Goal: Task Accomplishment & Management: Manage account settings

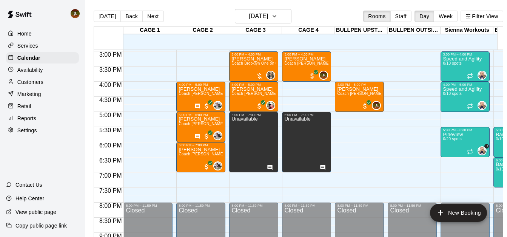
scroll to position [414, 0]
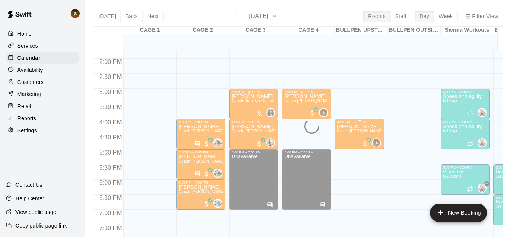
scroll to position [453, 0]
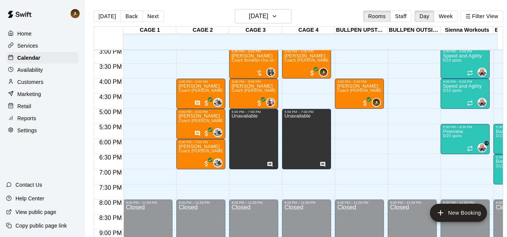
scroll to position [418, 0]
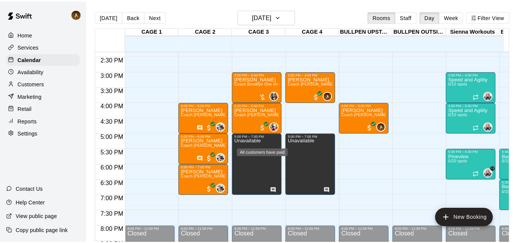
scroll to position [423, 0]
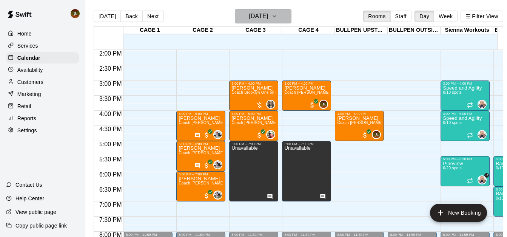
click at [278, 16] on icon "button" at bounding box center [275, 16] width 6 height 9
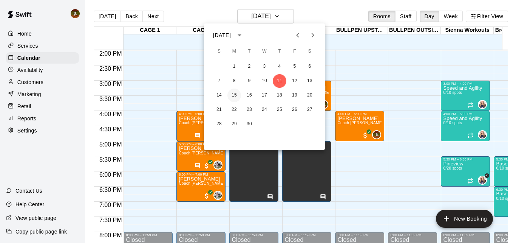
click at [238, 96] on button "15" at bounding box center [234, 95] width 14 height 14
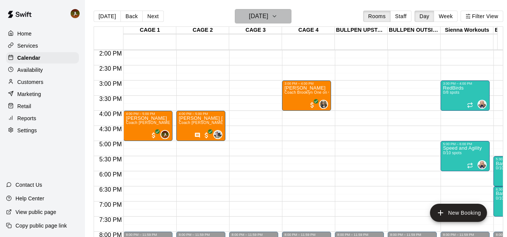
click at [278, 17] on icon "button" at bounding box center [275, 16] width 6 height 9
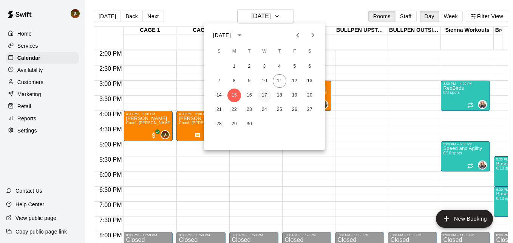
click at [264, 96] on button "17" at bounding box center [265, 95] width 14 height 14
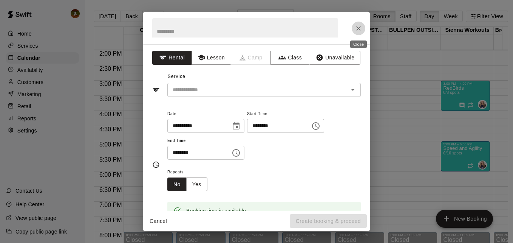
click at [353, 30] on button "Close" at bounding box center [359, 29] width 14 height 14
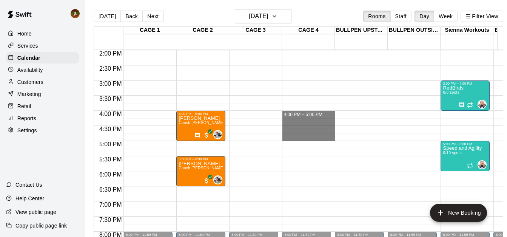
drag, startPoint x: 311, startPoint y: 113, endPoint x: 307, endPoint y: 141, distance: 28.3
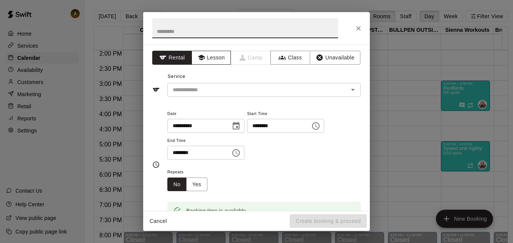
click at [215, 61] on button "Lesson" at bounding box center [212, 58] width 40 height 14
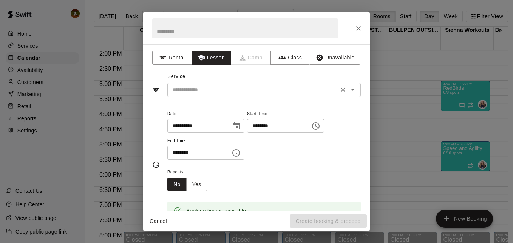
click at [228, 90] on input "text" at bounding box center [253, 89] width 167 height 9
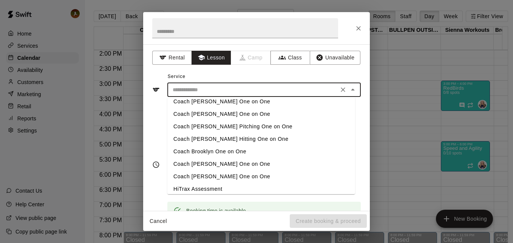
scroll to position [0, 0]
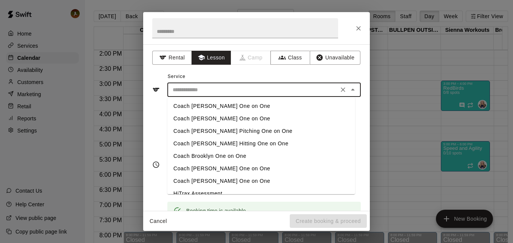
click at [229, 142] on li "Coach [PERSON_NAME] Hitting One on One" at bounding box center [261, 143] width 188 height 12
type input "**********"
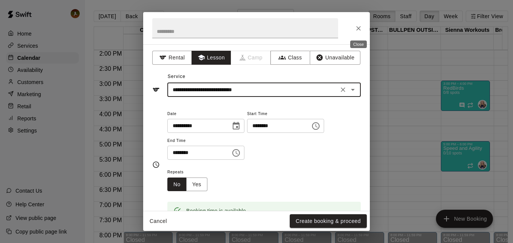
click at [361, 31] on icon "Close" at bounding box center [359, 29] width 8 height 8
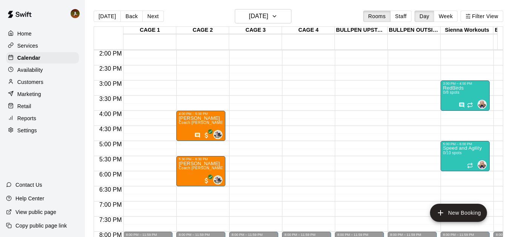
click at [22, 80] on p "Customers" at bounding box center [30, 82] width 26 height 8
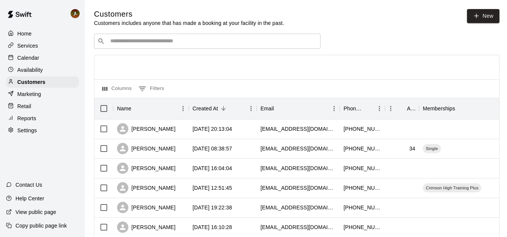
click at [173, 42] on input "Search customers by name or email" at bounding box center [212, 41] width 209 height 8
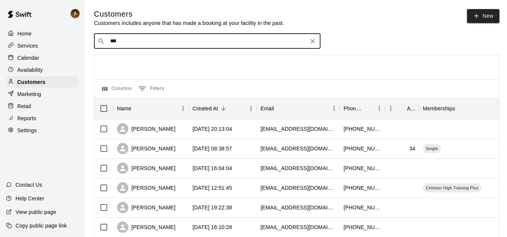
type input "****"
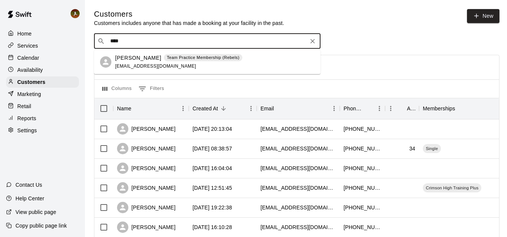
click at [162, 62] on div "[PERSON_NAME] Team Practice Membership (Rebels) [EMAIL_ADDRESS][DOMAIN_NAME]" at bounding box center [178, 62] width 127 height 16
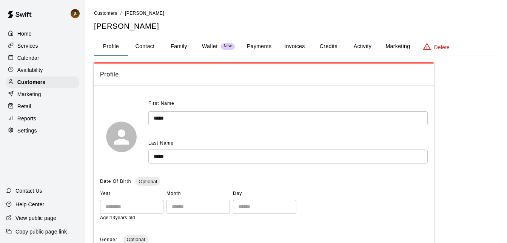
click at [266, 46] on button "Payments" at bounding box center [259, 46] width 37 height 18
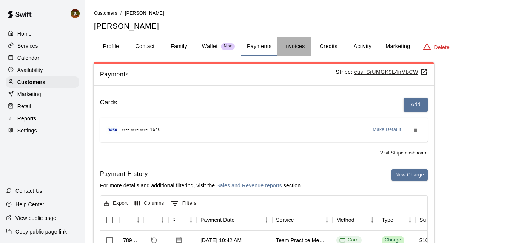
click at [292, 44] on button "Invoices" at bounding box center [295, 46] width 34 height 18
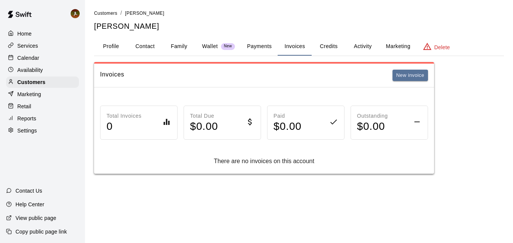
click at [184, 49] on button "Family" at bounding box center [179, 46] width 34 height 18
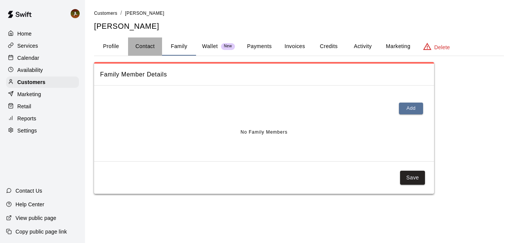
click at [145, 48] on button "Contact" at bounding box center [145, 46] width 34 height 18
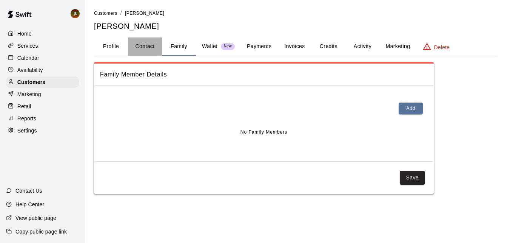
select select "**"
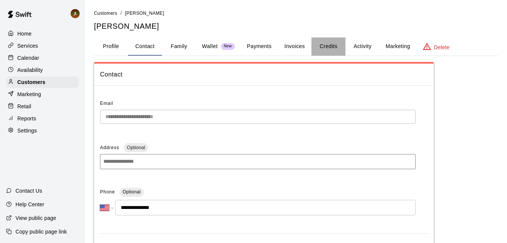
click at [324, 43] on button "Credits" at bounding box center [329, 46] width 34 height 18
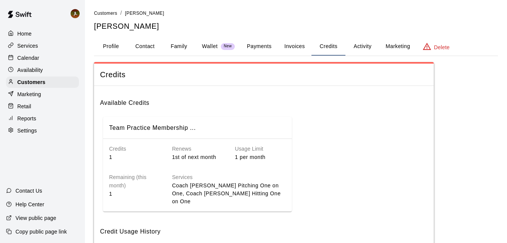
click at [20, 32] on p "Home" at bounding box center [24, 34] width 14 height 8
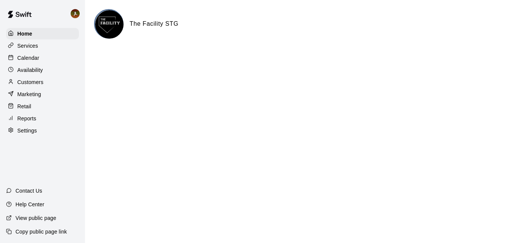
click at [29, 68] on p "Availability" at bounding box center [30, 70] width 26 height 8
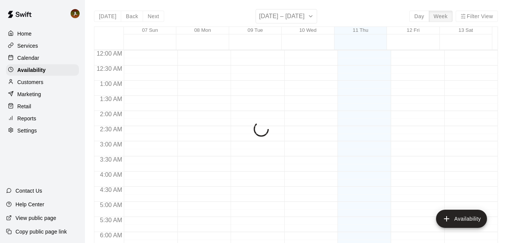
scroll to position [389, 0]
